Goal: Information Seeking & Learning: Check status

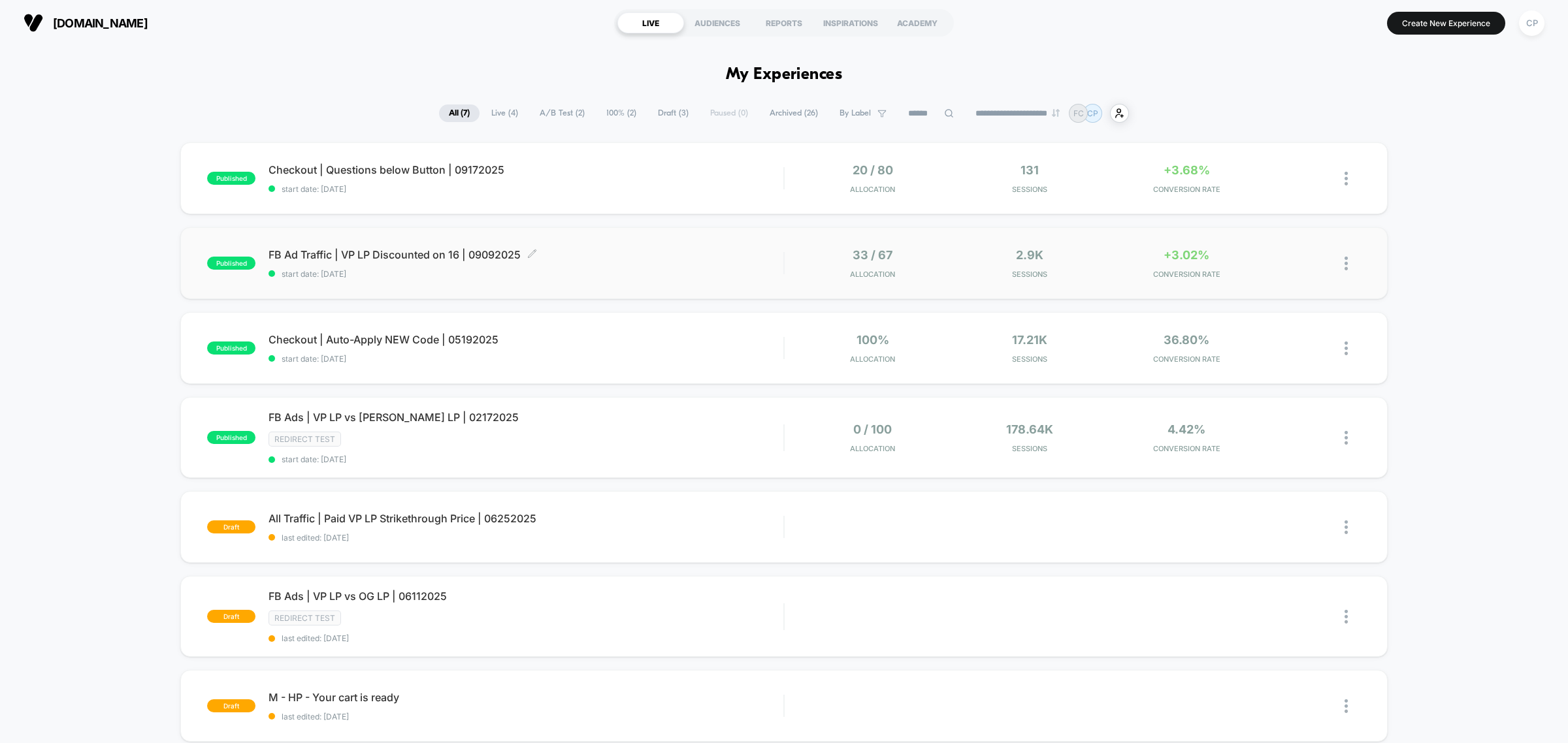
click at [657, 255] on span "FB Ad Traffic | VP LP Discounted on 16 | 09092025 Click to edit experience deta…" at bounding box center [525, 255] width 515 height 13
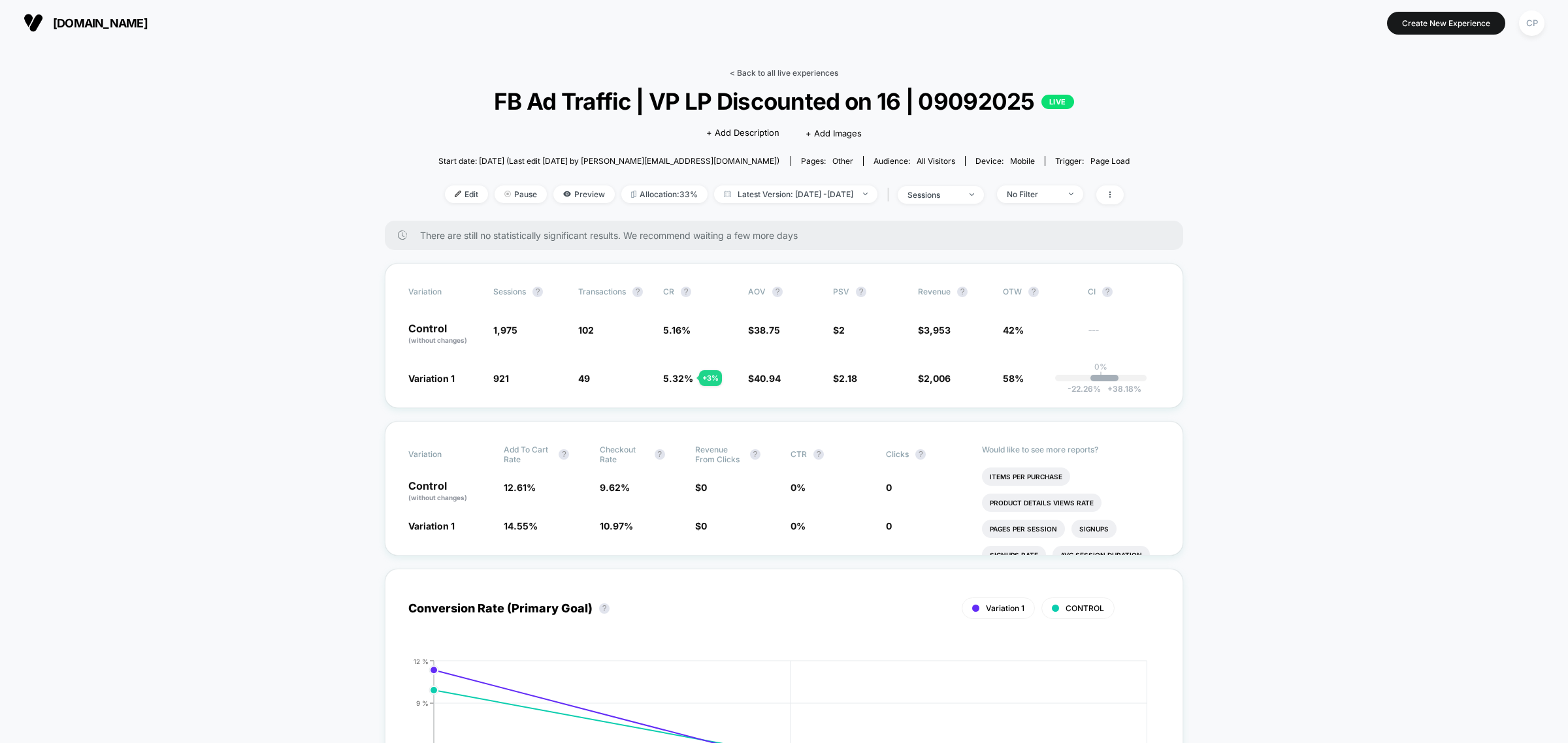
click at [799, 73] on link "< Back to all live experiences" at bounding box center [784, 73] width 109 height 10
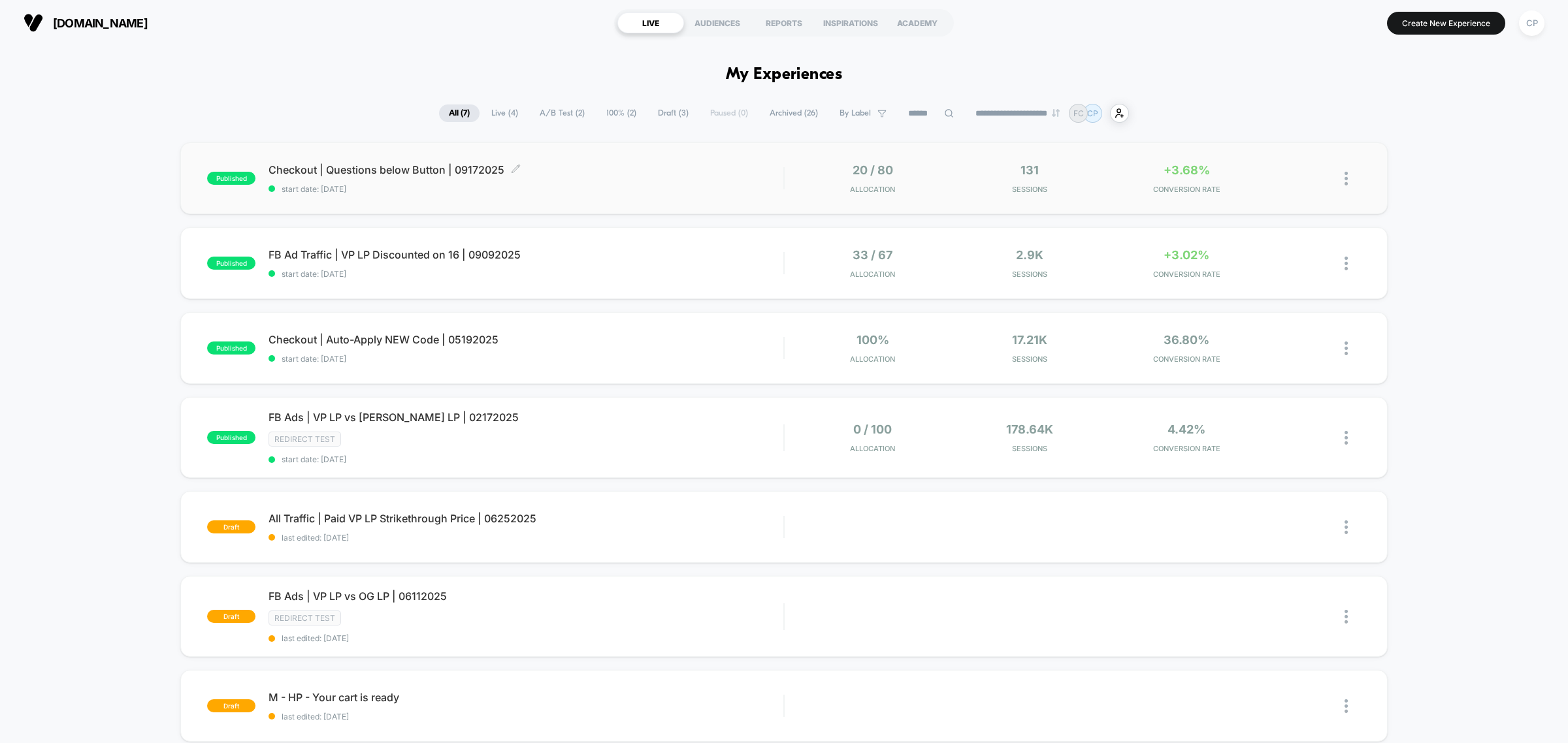
click at [696, 181] on div "Checkout | Questions below Button | 09172025 Click to edit experience details C…" at bounding box center [525, 178] width 515 height 31
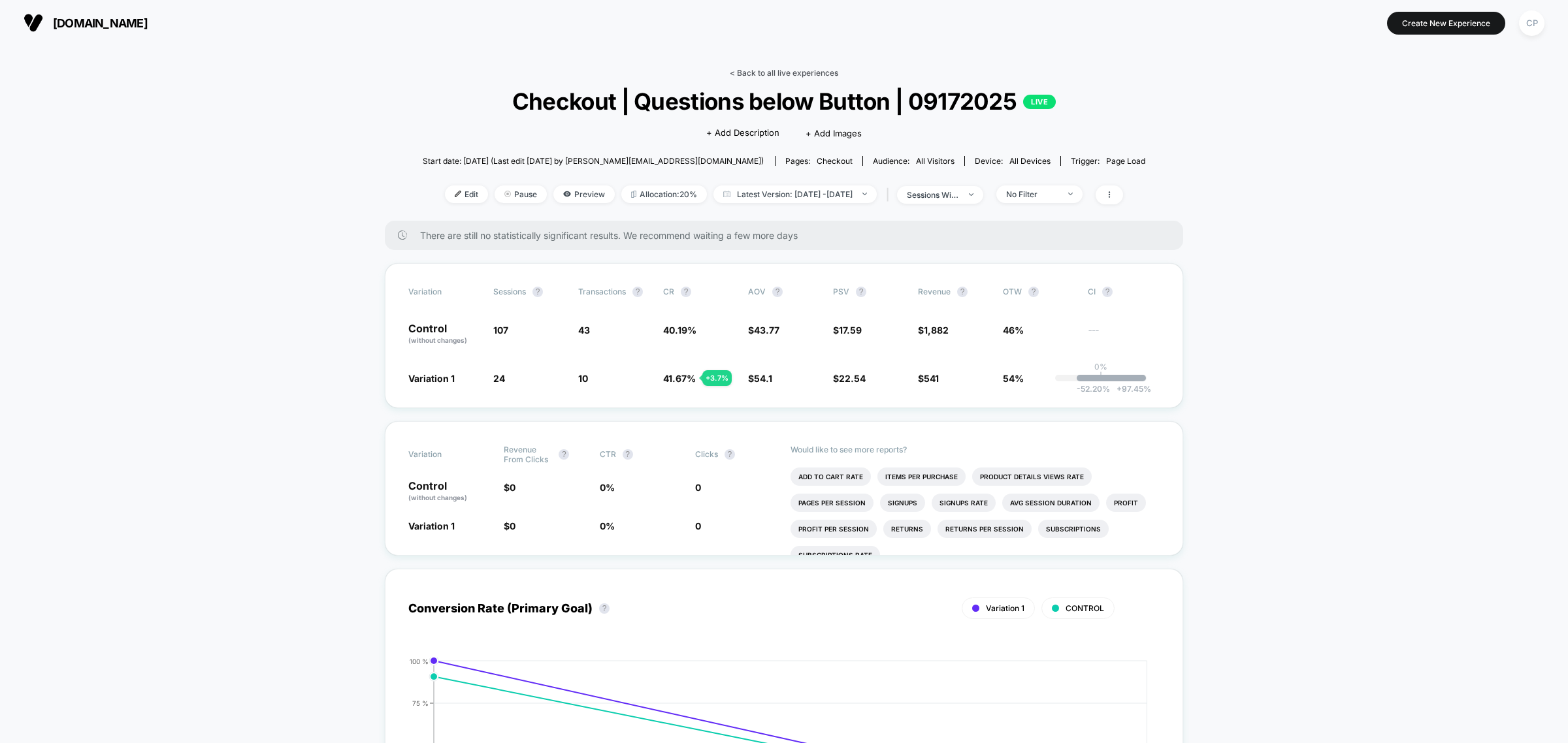
click at [781, 69] on link "< Back to all live experiences" at bounding box center [784, 73] width 109 height 10
